Goal: Information Seeking & Learning: Find specific fact

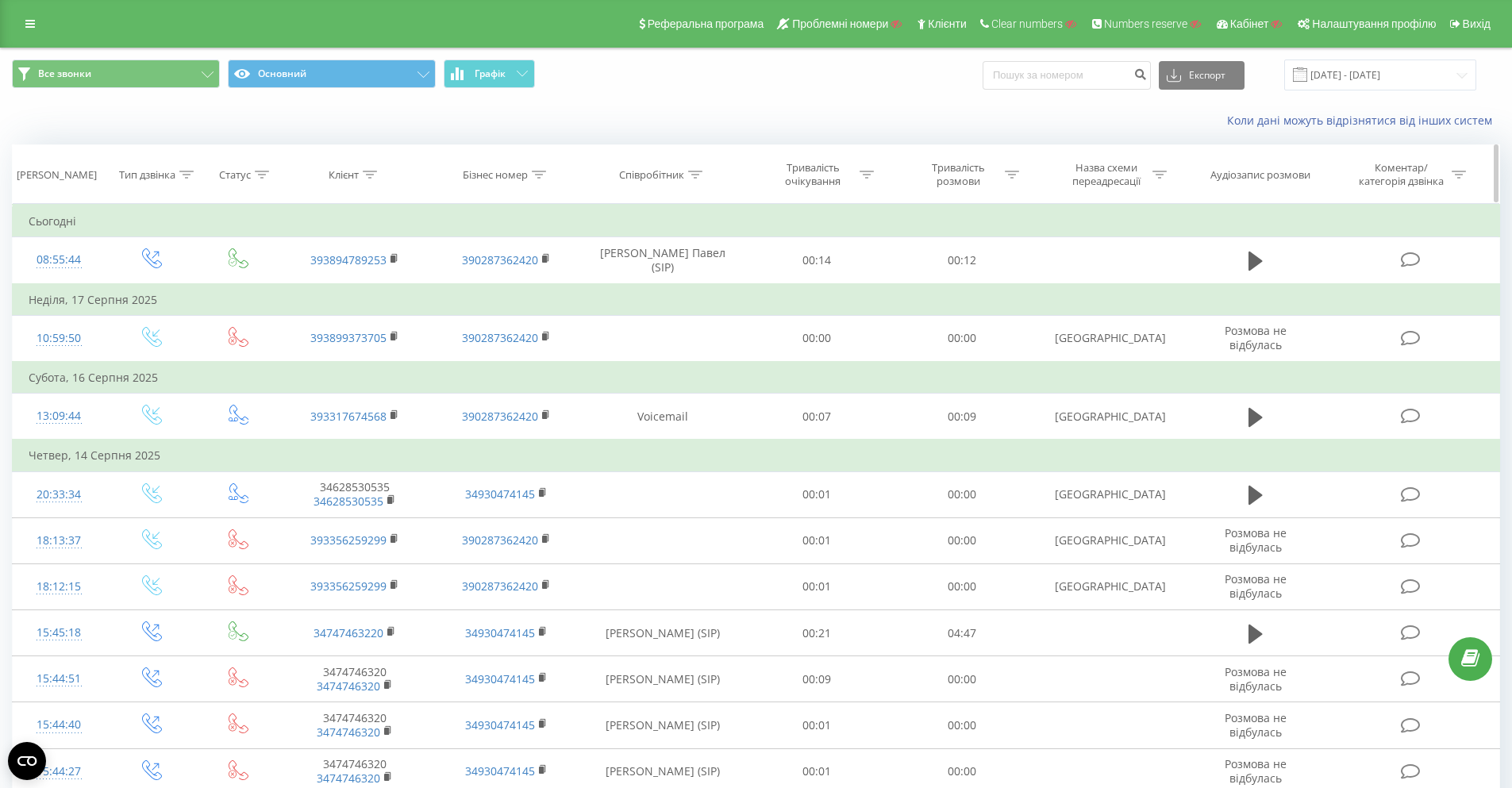
click at [370, 168] on div at bounding box center [370, 175] width 14 height 13
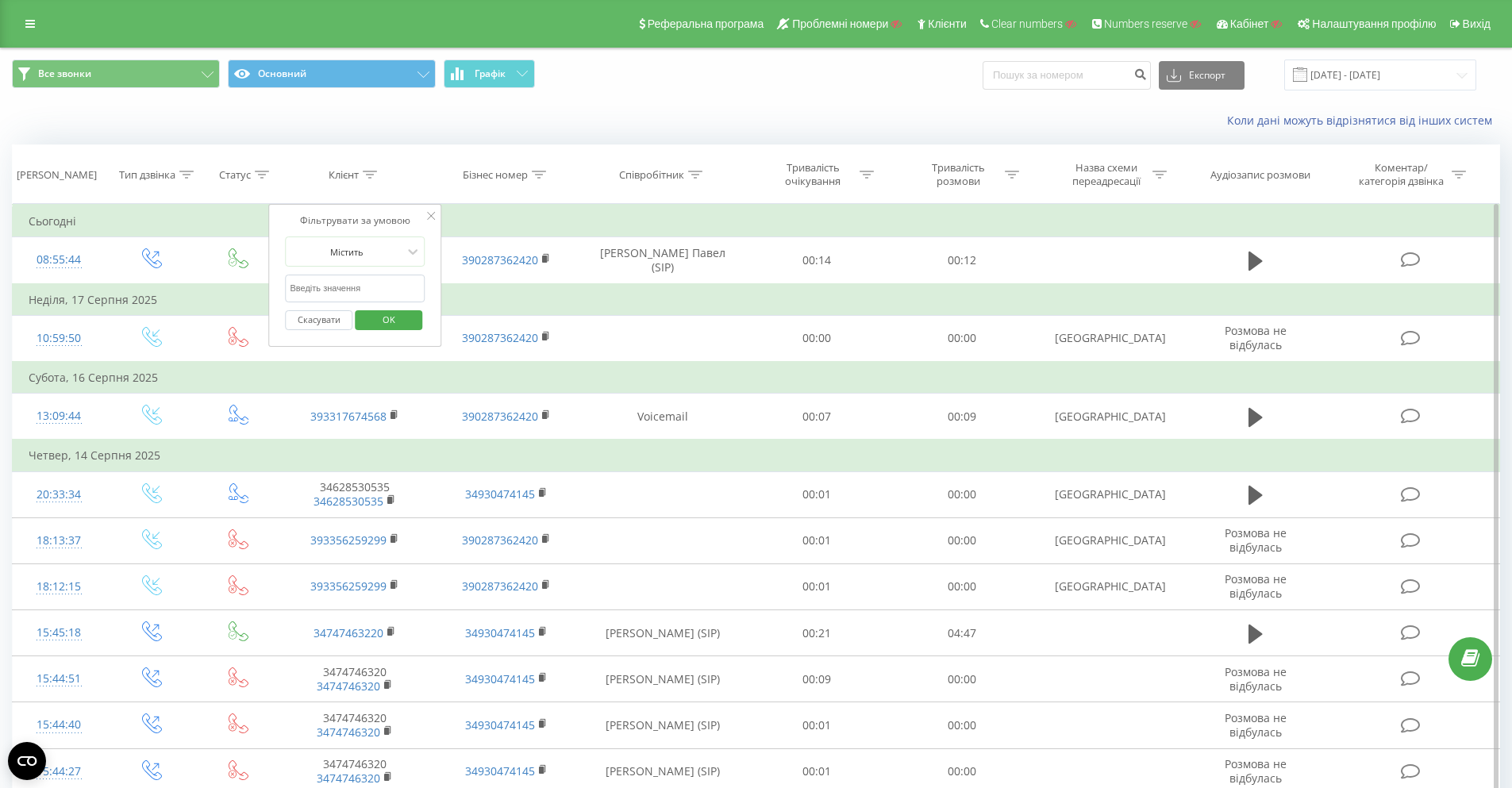
click at [343, 295] on input "text" at bounding box center [356, 289] width 140 height 28
paste input "380987562857"
type input "380987562857"
click at [384, 321] on span "OK" at bounding box center [389, 319] width 45 height 24
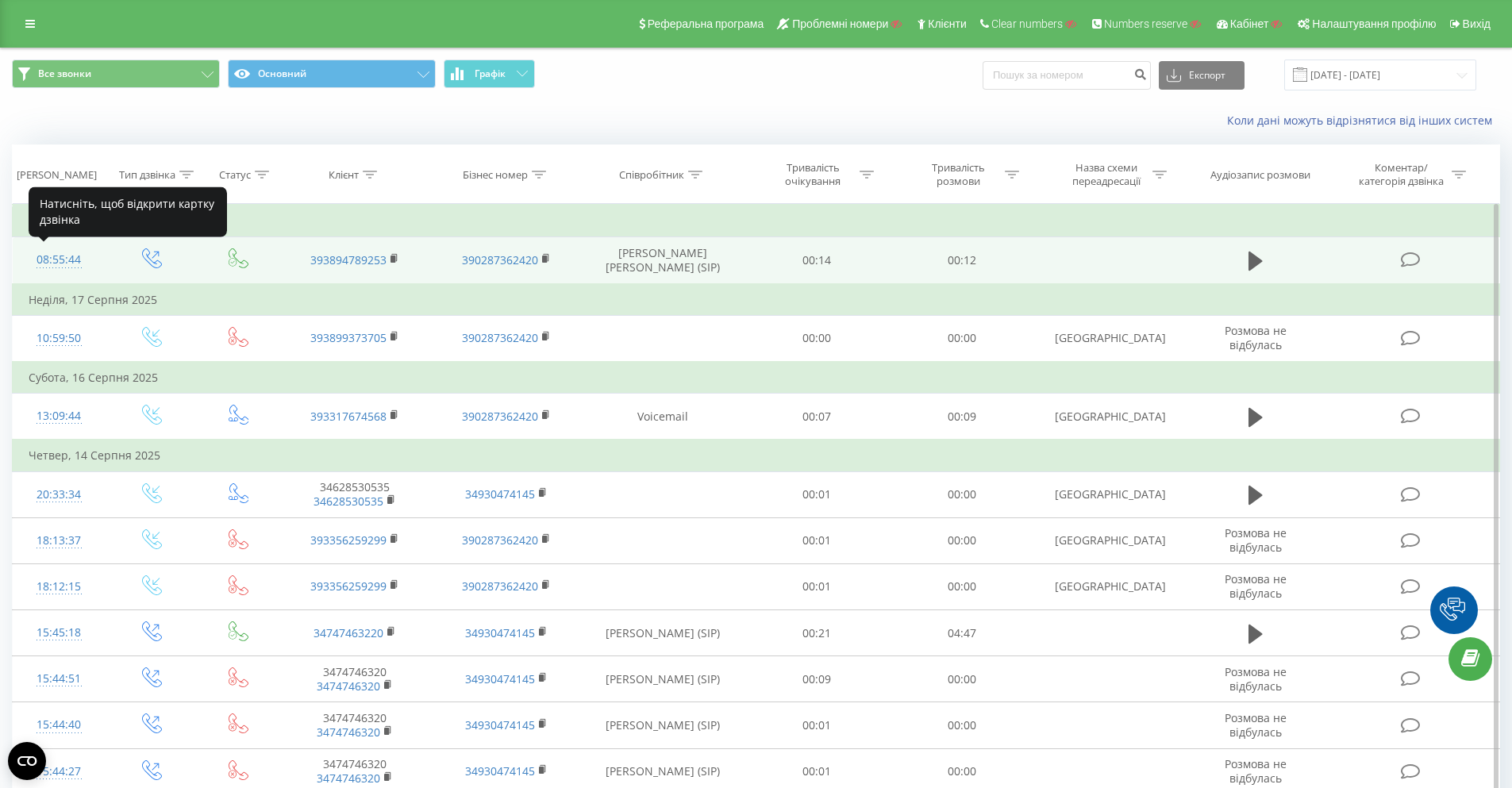
click at [62, 254] on div "08:55:44" at bounding box center [59, 260] width 61 height 31
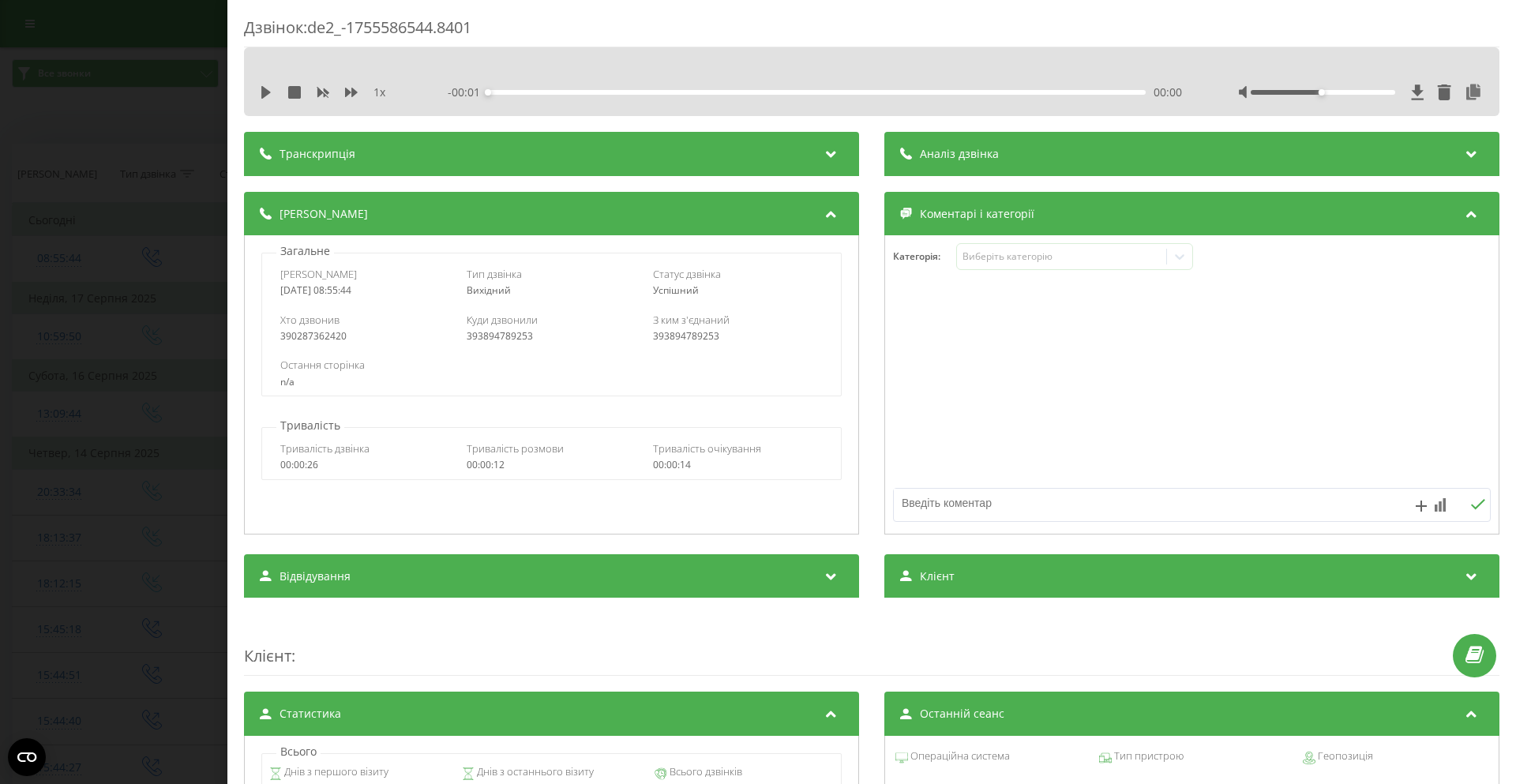
click at [321, 25] on div "Дзвінок : de2_-1755586544.8401" at bounding box center [872, 32] width 1256 height 31
drag, startPoint x: 321, startPoint y: 25, endPoint x: 468, endPoint y: 26, distance: 147.0
click at [468, 26] on div "Дзвінок : de2_-1755586544.8401" at bounding box center [872, 32] width 1256 height 31
copy div "de2_-1755586544.8401"
